Goal: Find specific page/section: Find specific page/section

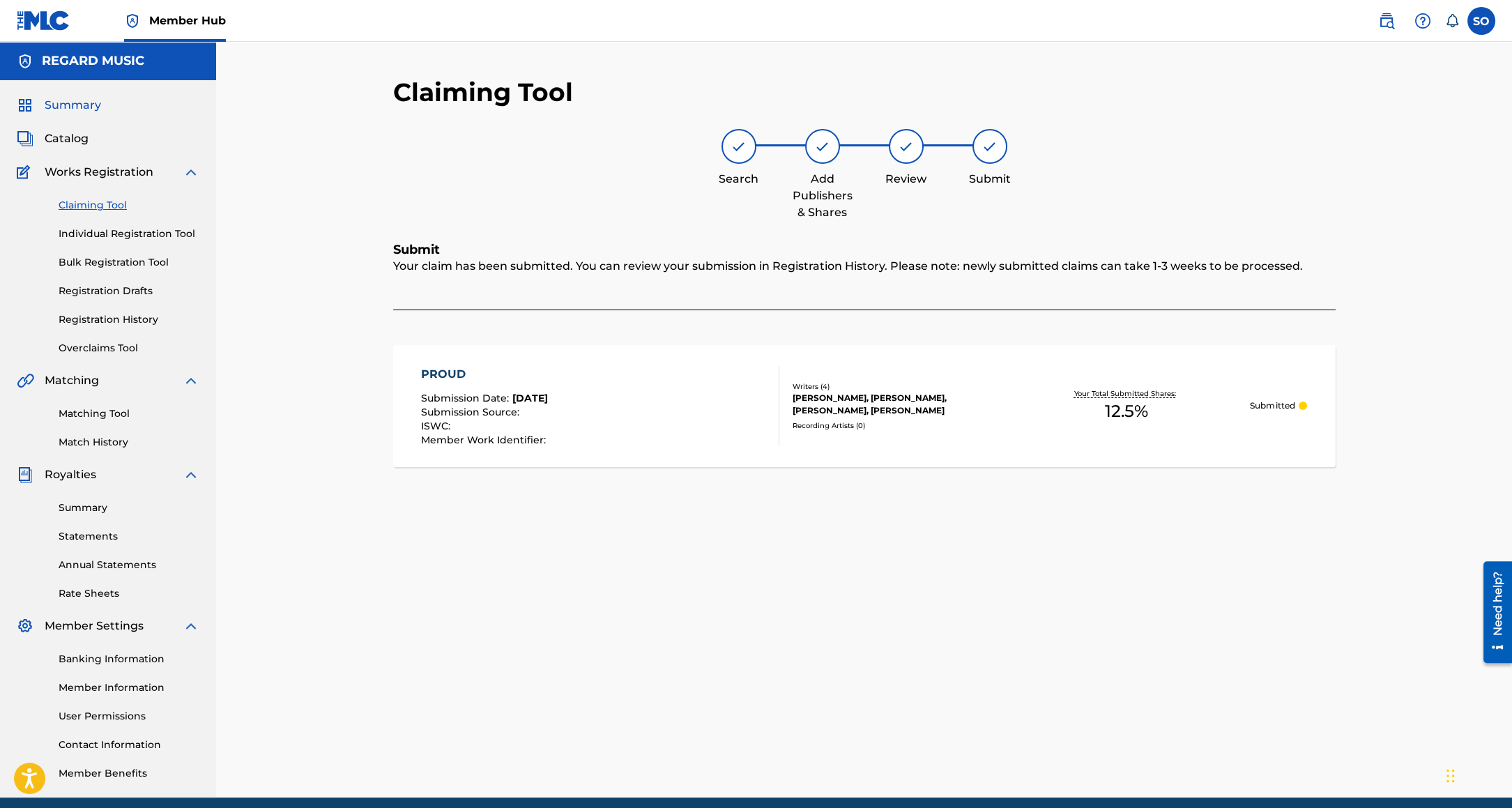
click at [75, 107] on span "Summary" at bounding box center [72, 106] width 56 height 17
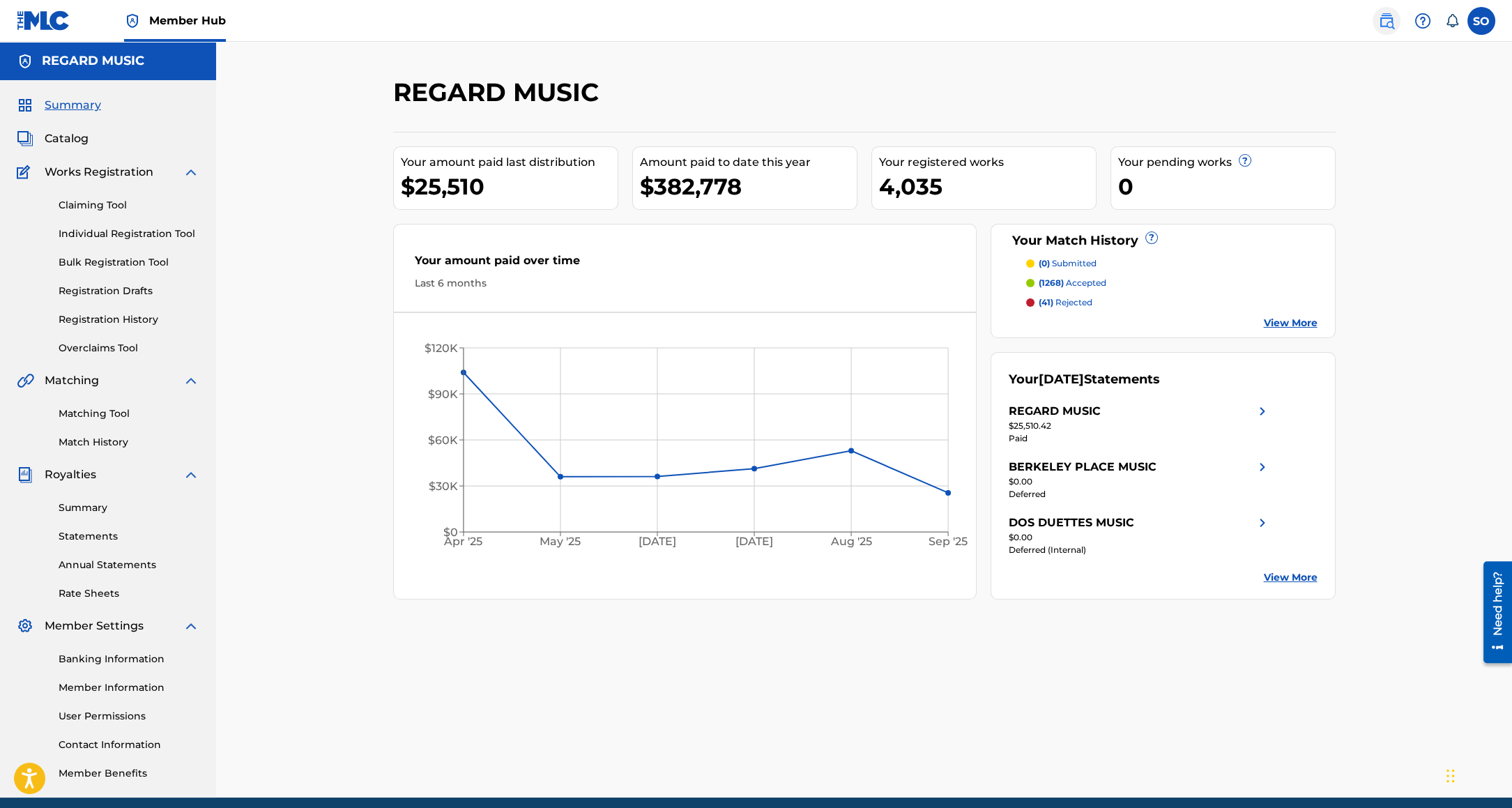
click at [1381, 27] on img at bounding box center [1386, 21] width 17 height 17
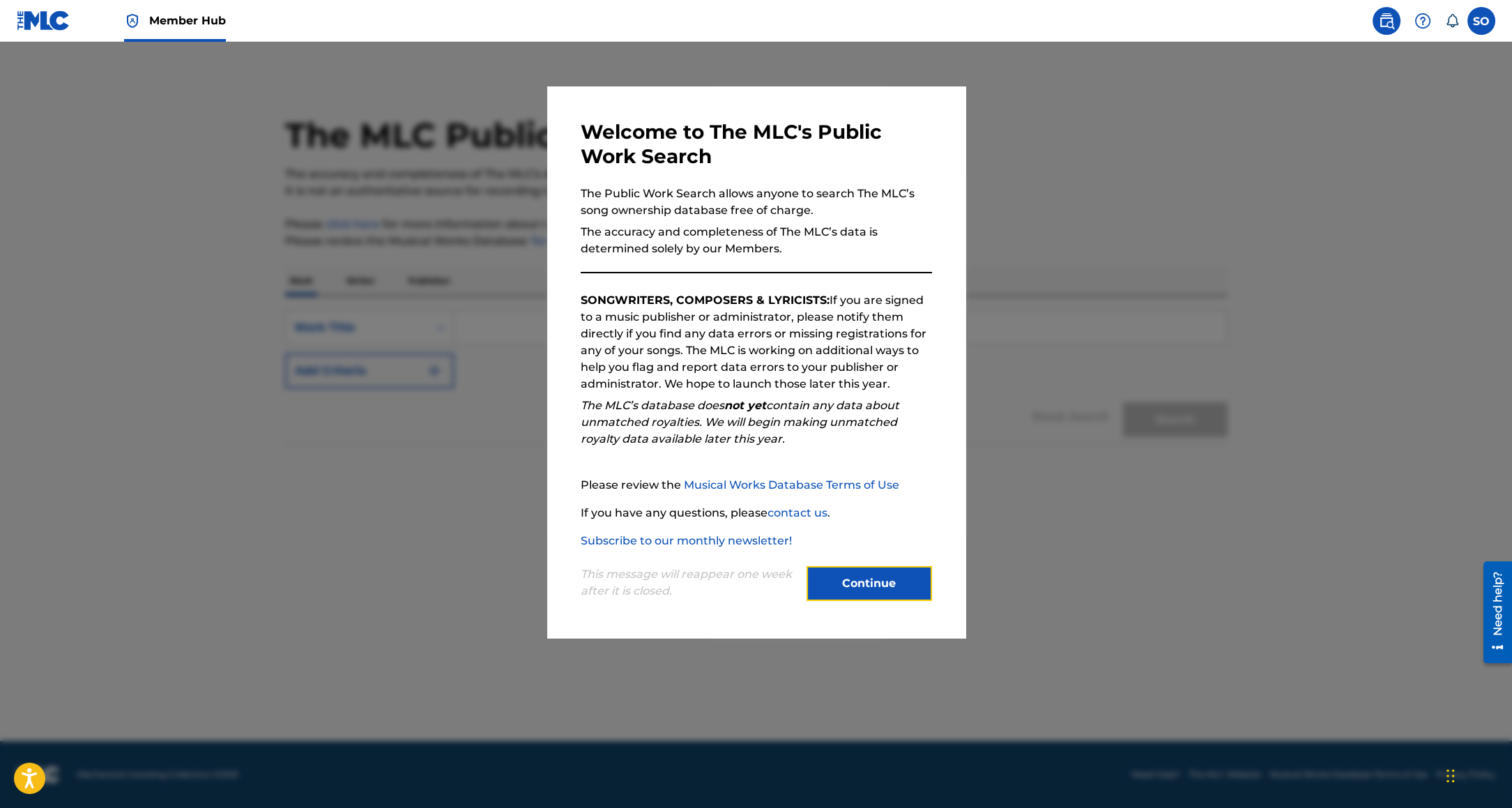
click at [848, 591] on button "Continue" at bounding box center [870, 584] width 126 height 35
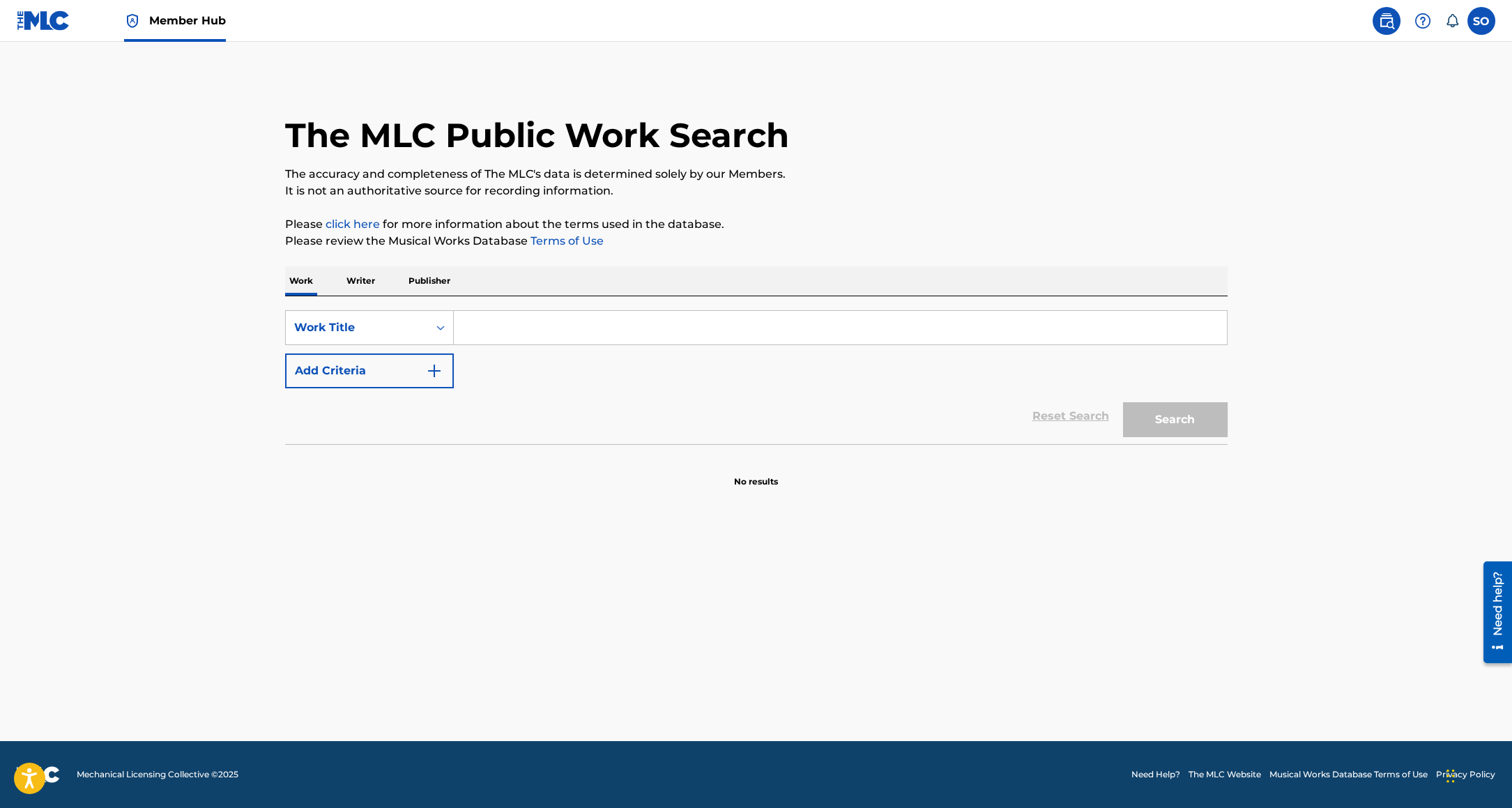
click at [497, 336] on input "Search Form" at bounding box center [839, 328] width 773 height 33
